Goal: Find contact information

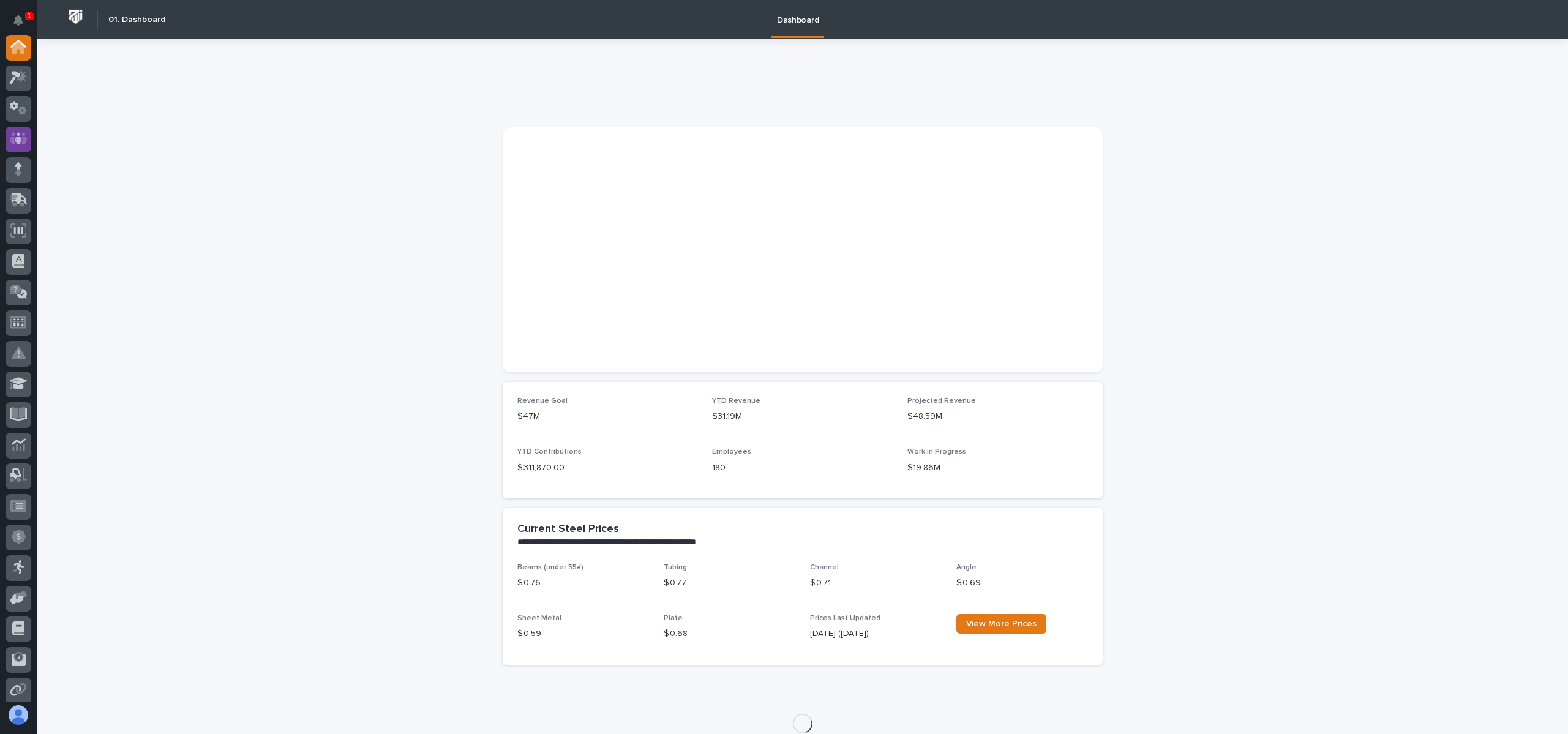
click at [23, 143] on icon at bounding box center [19, 139] width 18 height 12
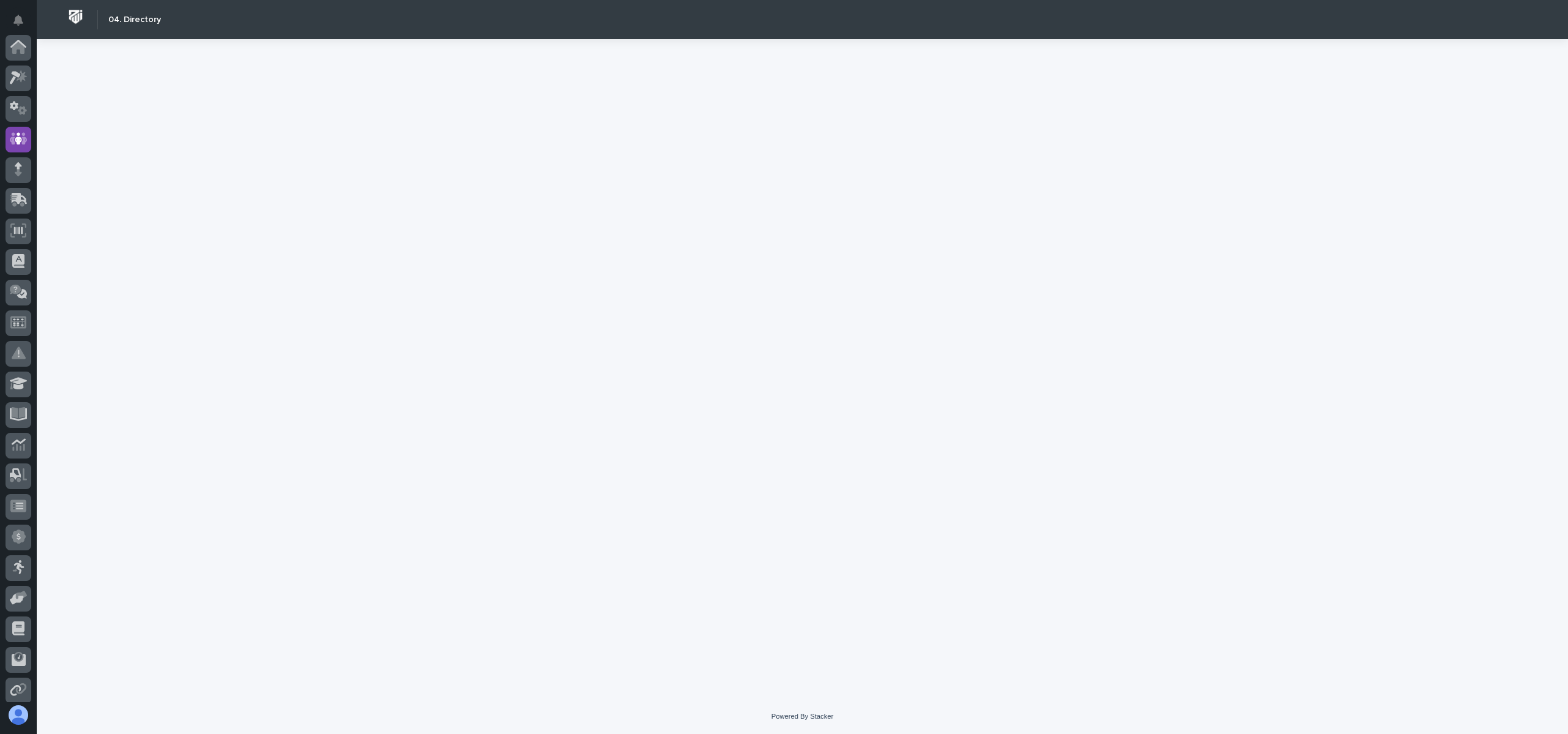
scroll to position [92, 0]
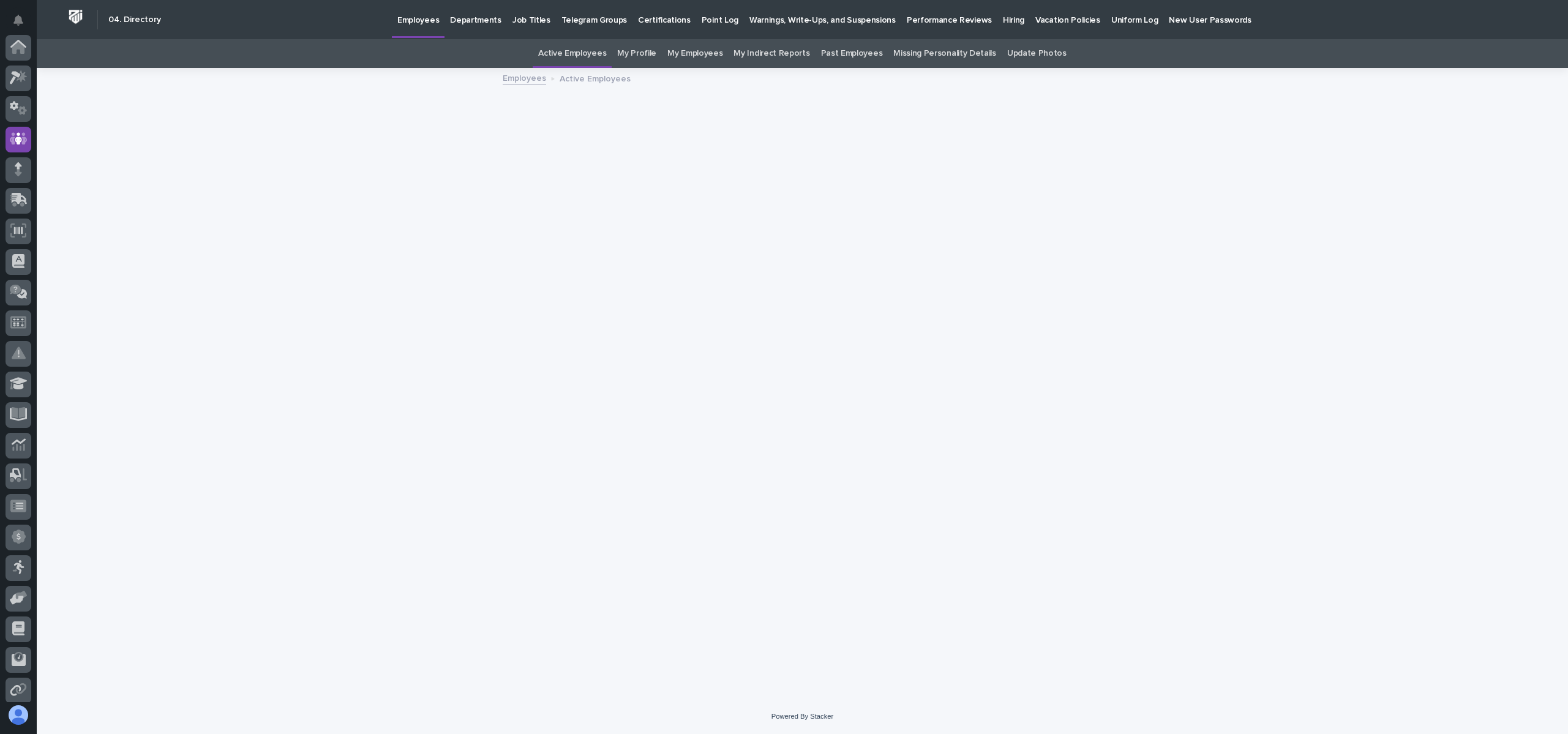
scroll to position [92, 0]
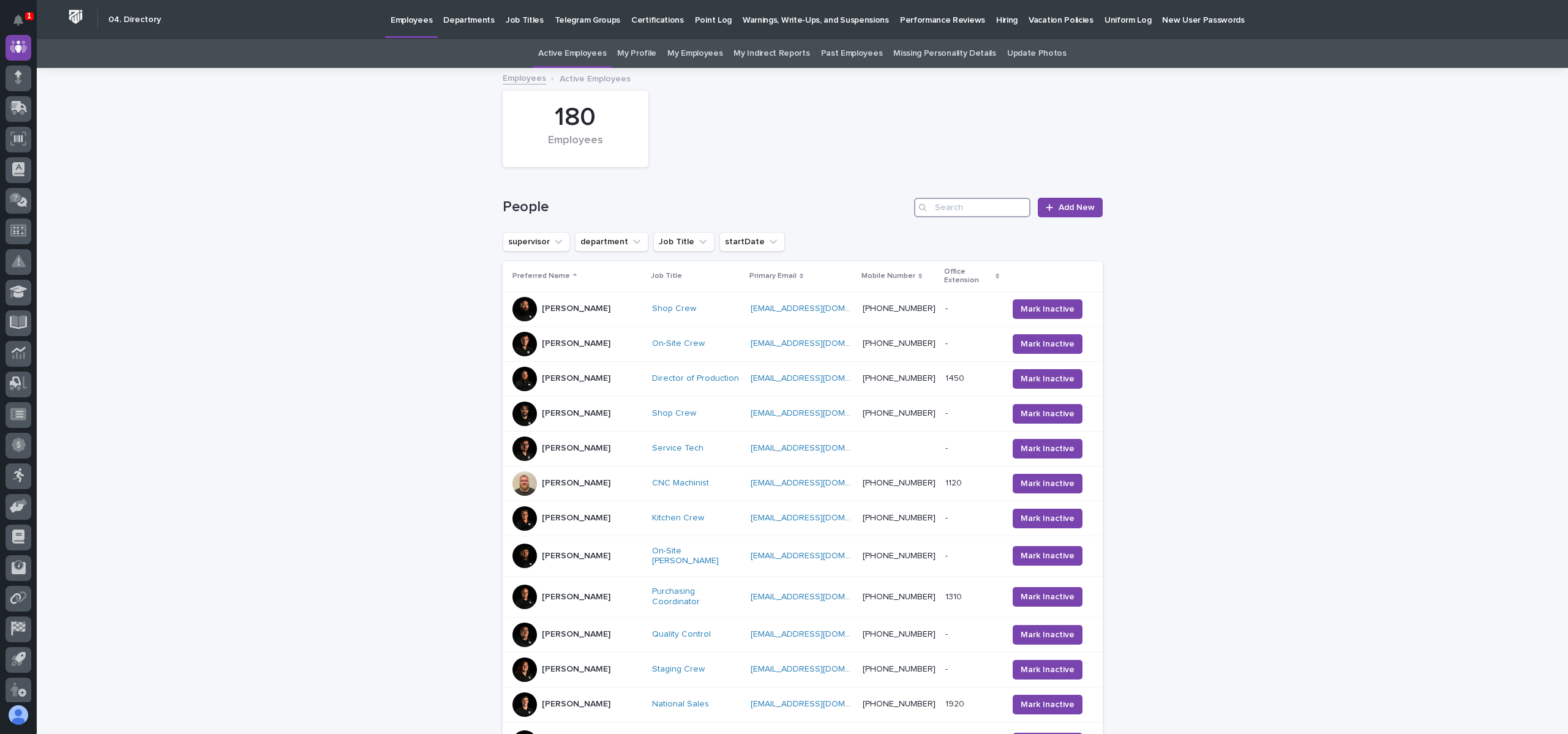
click at [955, 210] on input "Search" at bounding box center [972, 207] width 116 height 19
type input "i"
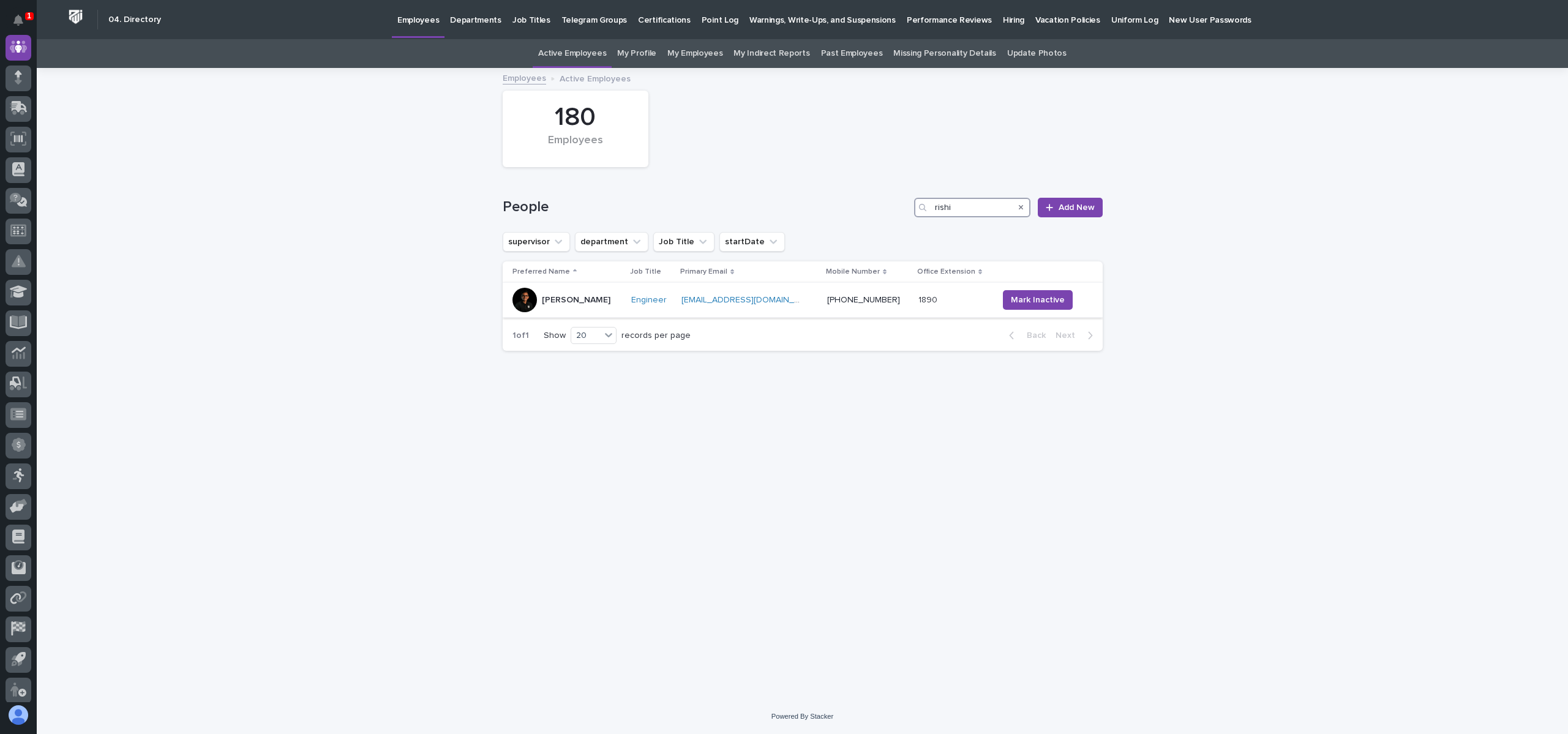
type input "rishi"
click at [559, 305] on div "[PERSON_NAME]" at bounding box center [576, 300] width 69 height 20
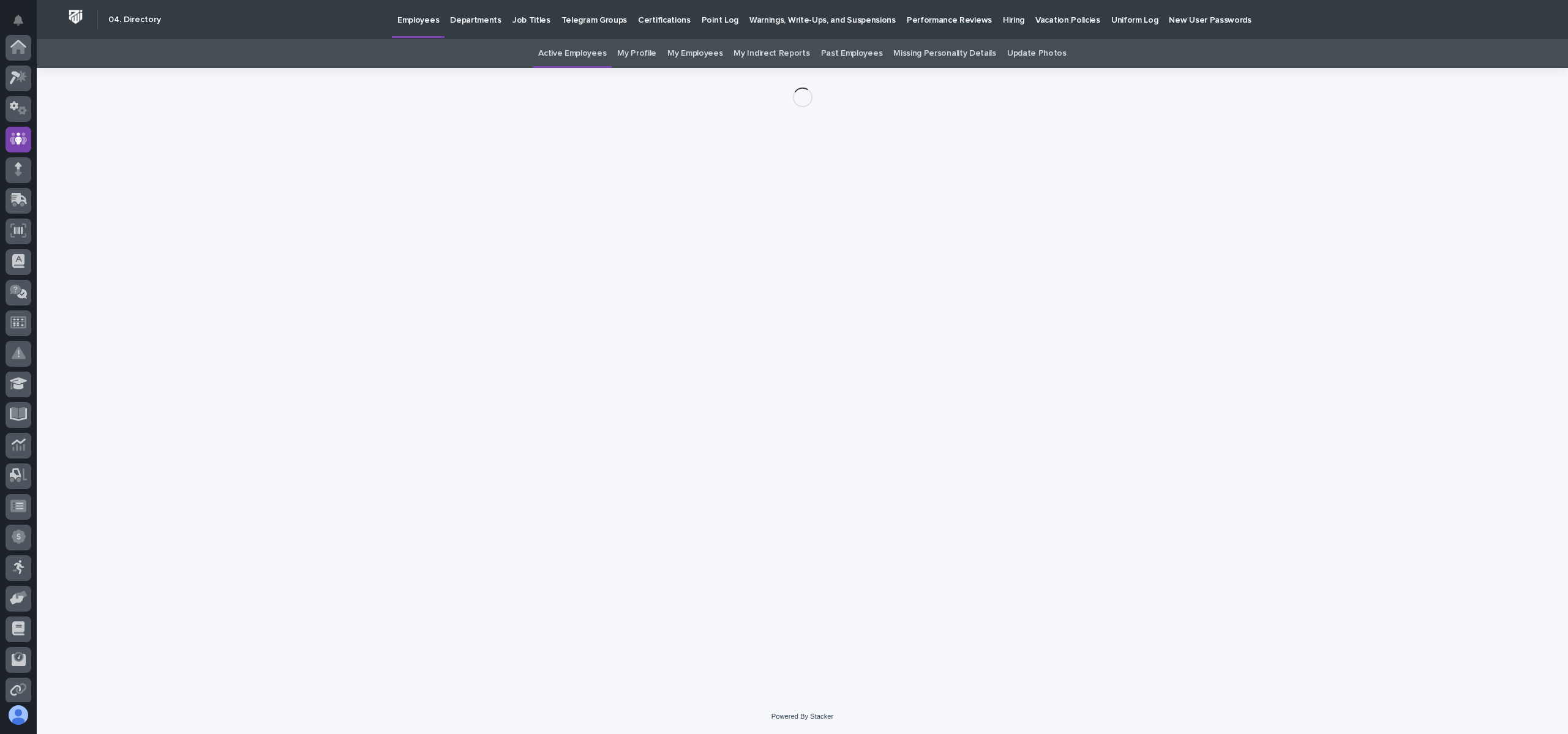
scroll to position [92, 0]
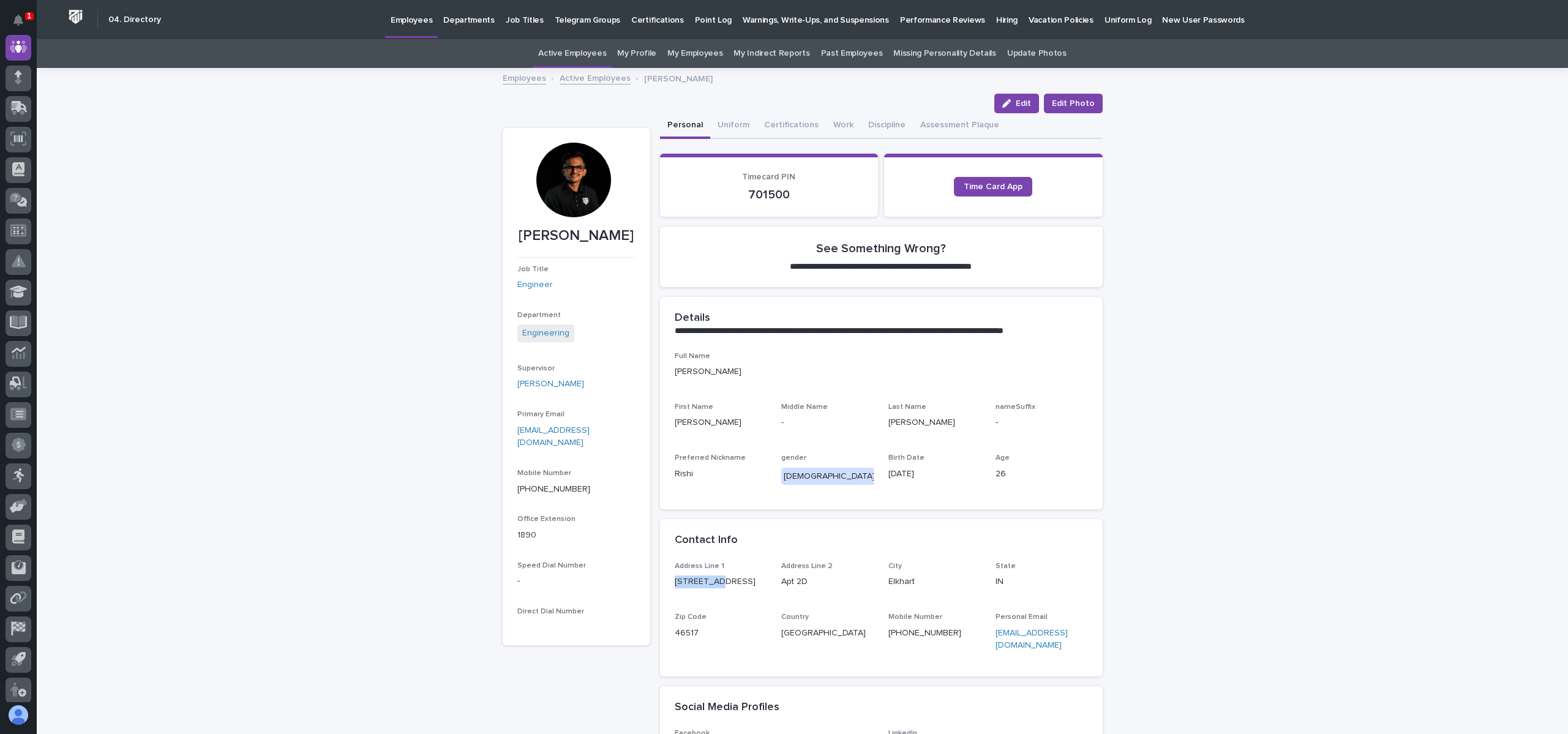
drag, startPoint x: 710, startPoint y: 584, endPoint x: 656, endPoint y: 586, distance: 54.0
click at [660, 586] on div "Address Line 1 [STREET_ADDRESS][US_STATE] Mobile Number [PHONE_NUMBER] Personal…" at bounding box center [881, 620] width 442 height 114
copy p "[STREET_ADDRESS]"
